Goal: Information Seeking & Learning: Learn about a topic

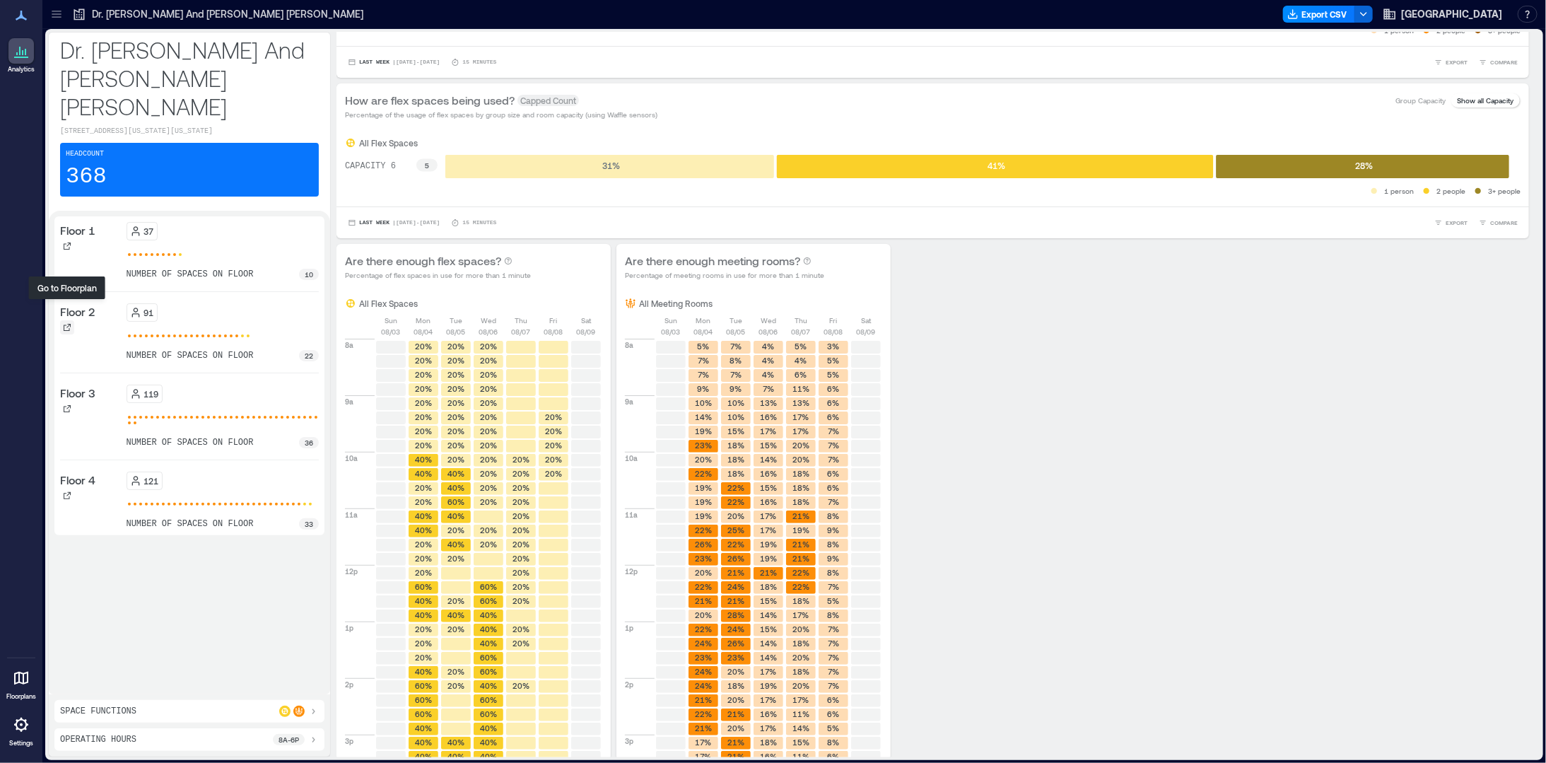
click at [64, 323] on icon at bounding box center [67, 327] width 8 height 8
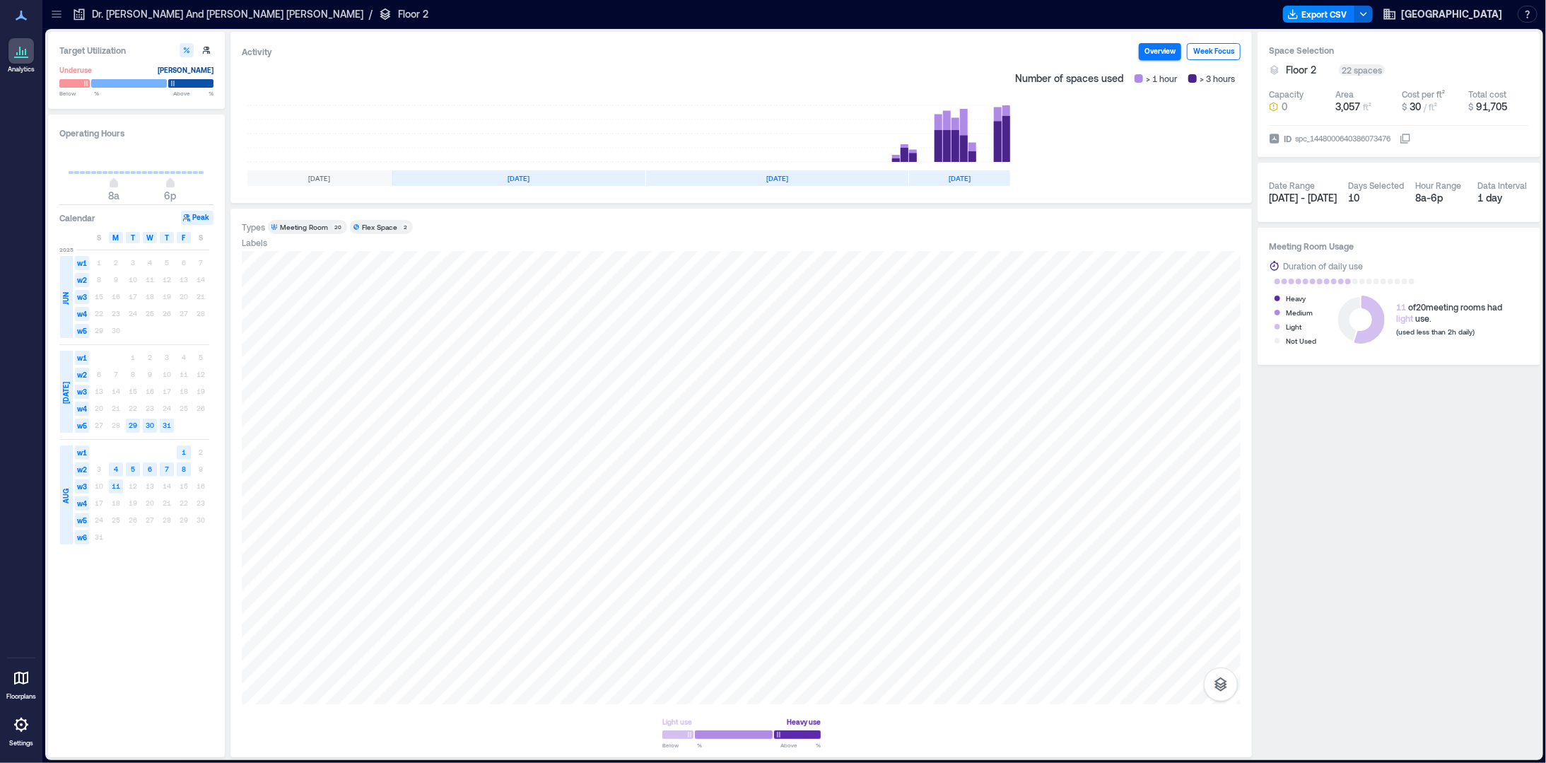
click at [1209, 49] on button "Week Focus" at bounding box center [1214, 51] width 54 height 17
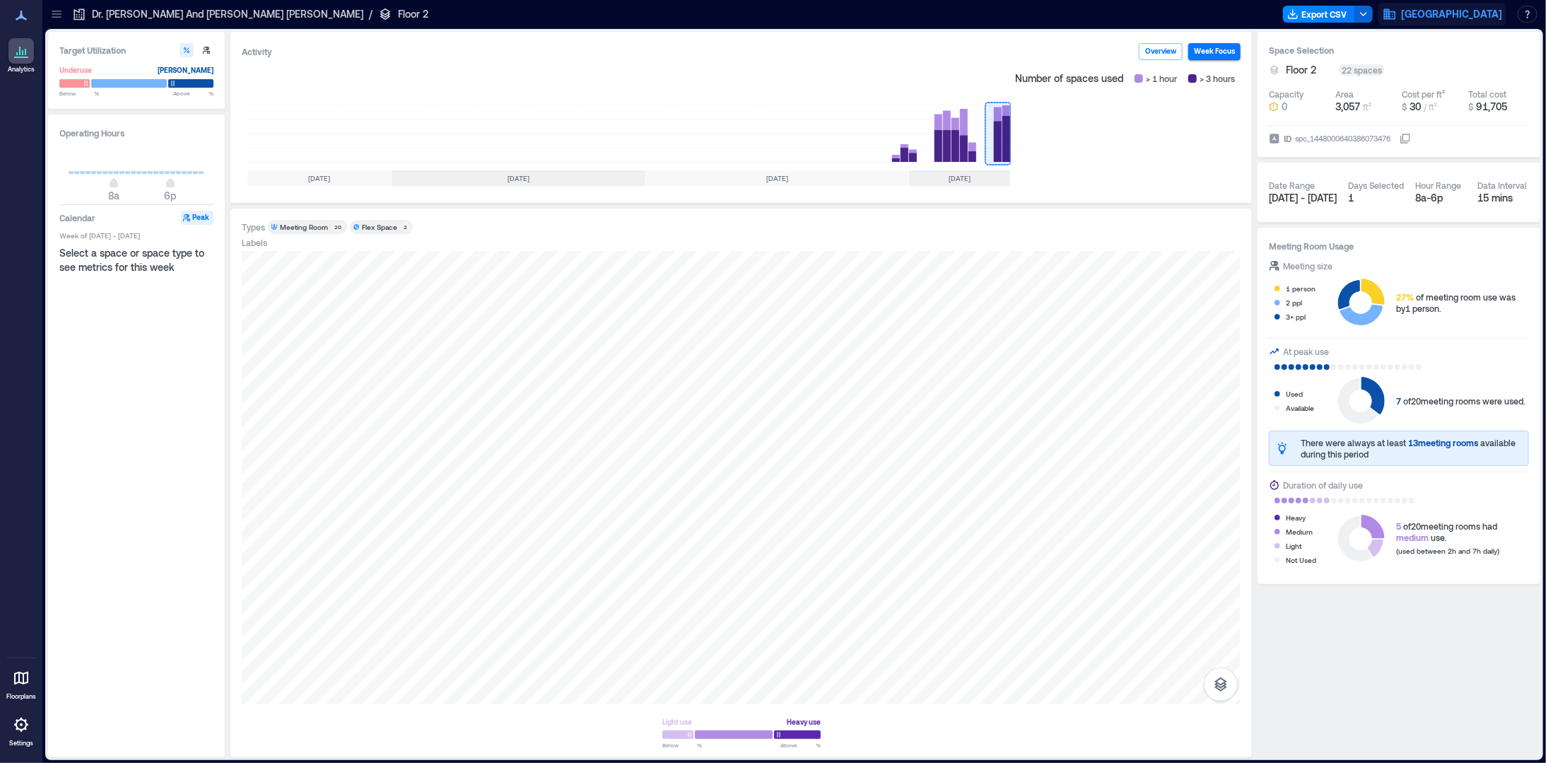
click at [1446, 16] on span "[GEOGRAPHIC_DATA]" at bounding box center [1451, 14] width 101 height 14
click at [129, 10] on p "Dr. [PERSON_NAME] And [PERSON_NAME] [PERSON_NAME]" at bounding box center [227, 14] width 271 height 14
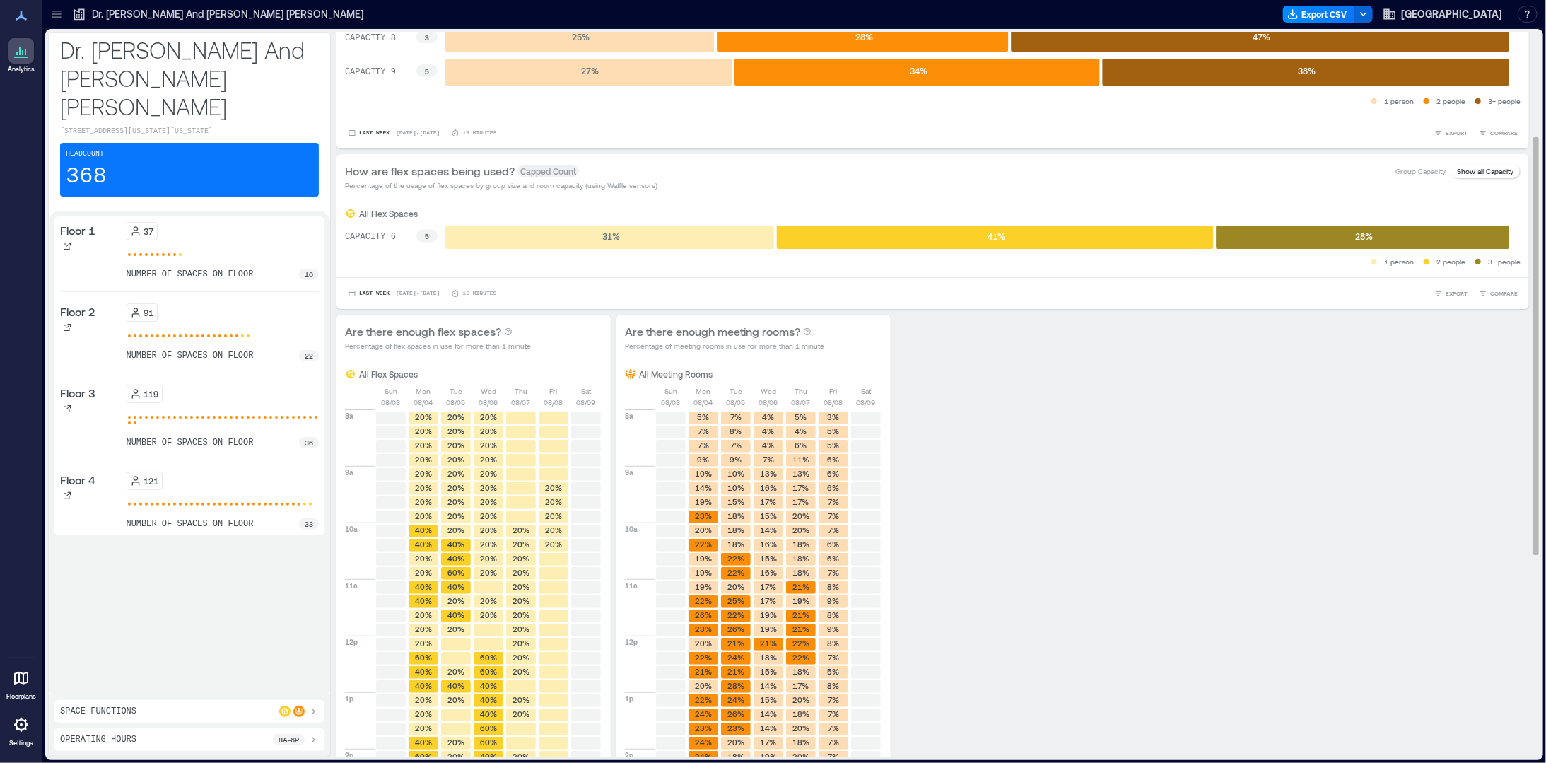
scroll to position [38, 0]
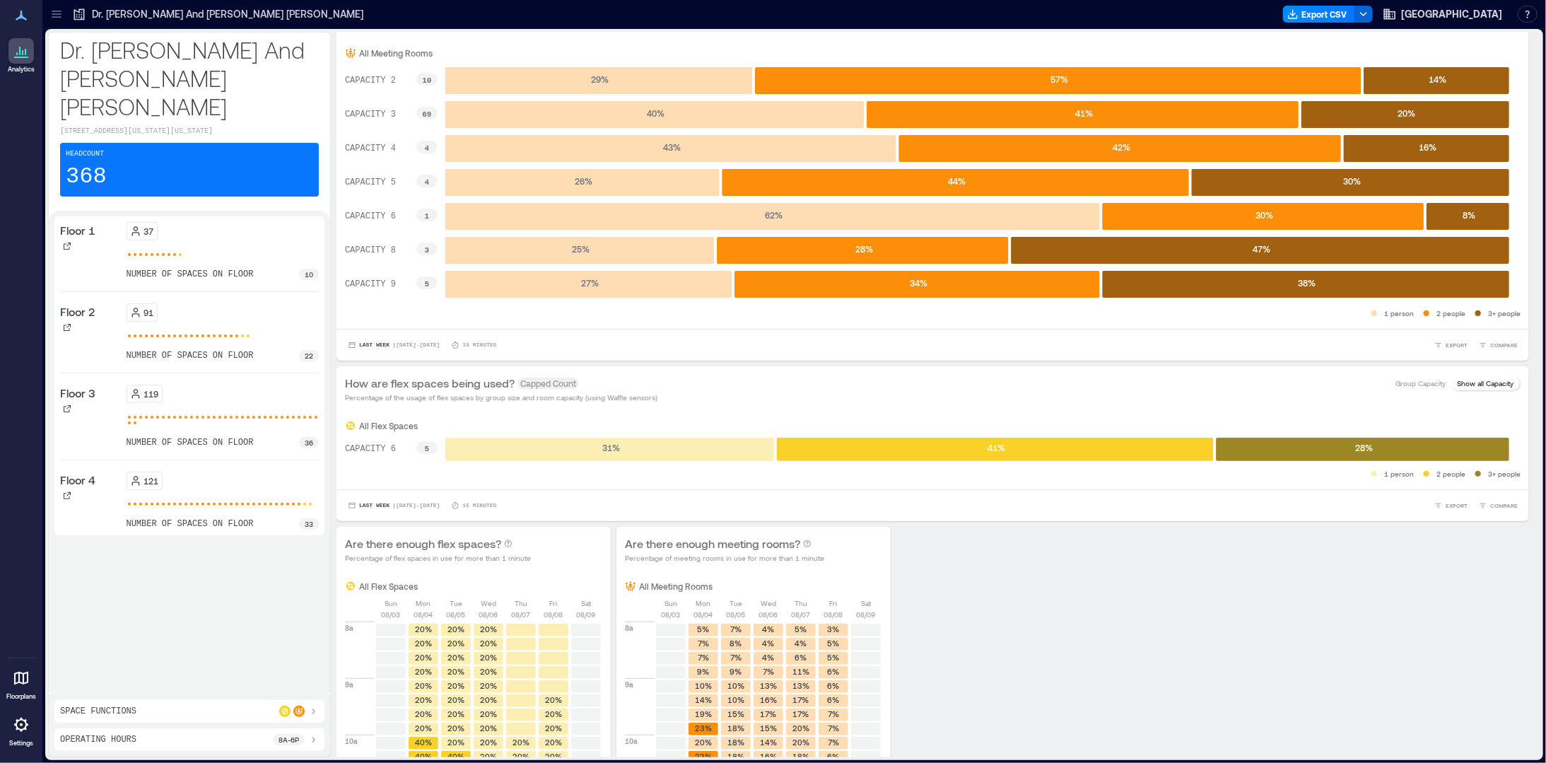
click at [171, 722] on div "Space Functions Operating Hours 8a - 6p" at bounding box center [189, 725] width 281 height 62
click at [317, 713] on icon at bounding box center [312, 710] width 11 height 11
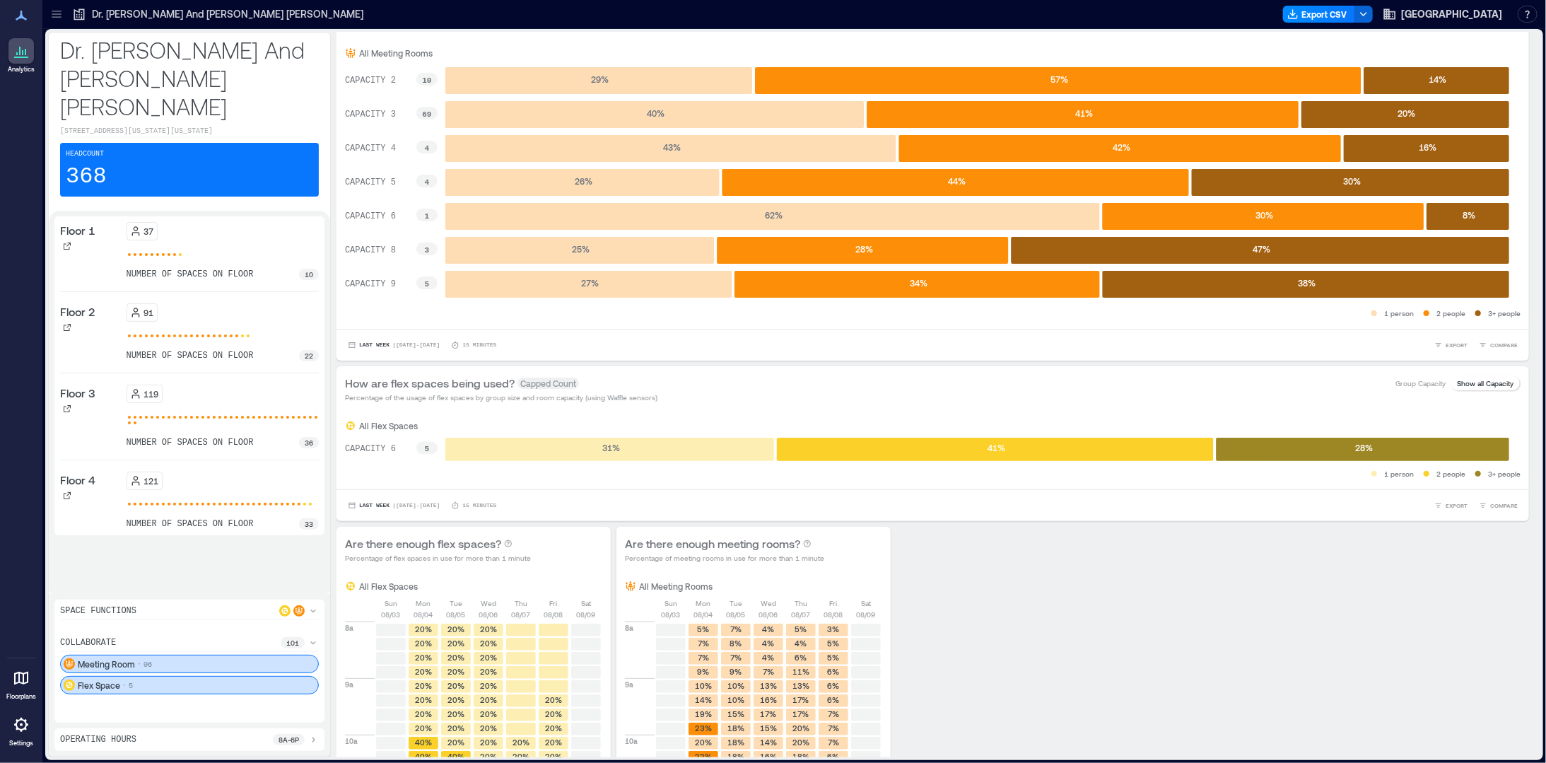
click at [313, 739] on icon at bounding box center [313, 740] width 3 height 6
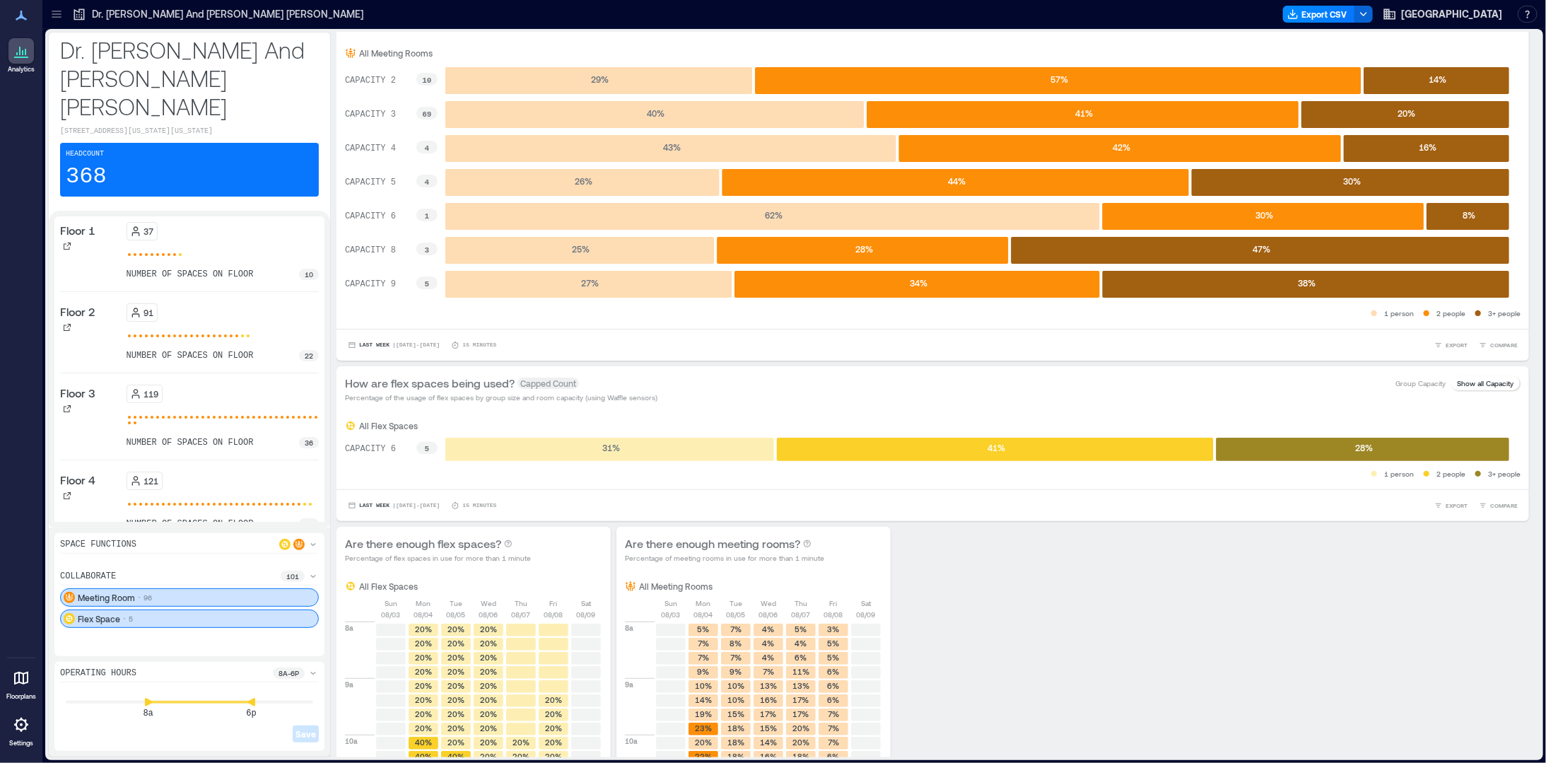
click at [317, 673] on icon at bounding box center [312, 672] width 11 height 11
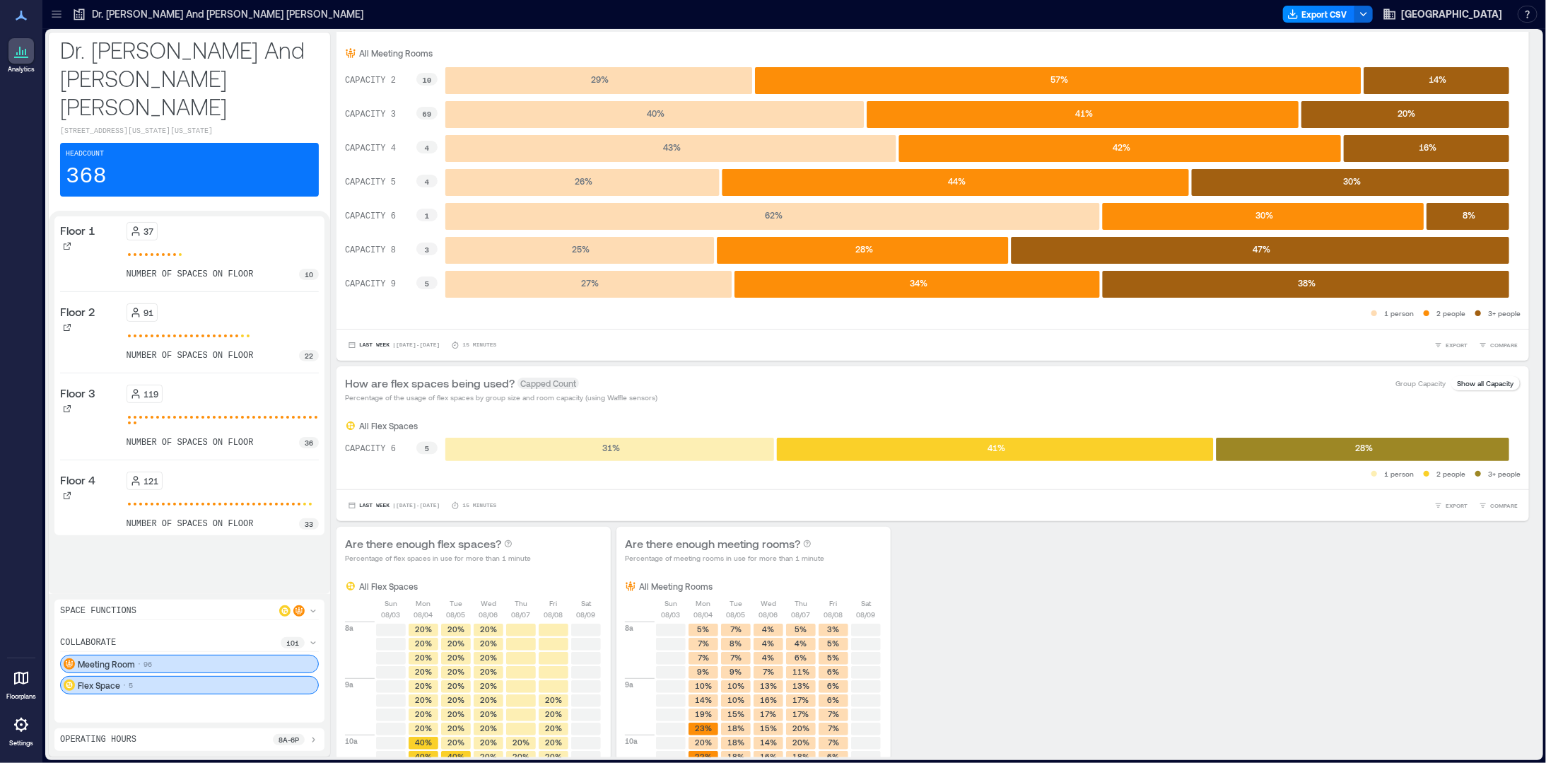
click at [314, 644] on icon at bounding box center [313, 642] width 6 height 3
